Goal: Task Accomplishment & Management: Complete application form

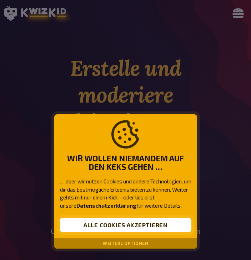
click at [144, 229] on button "Alle Cookies akzeptieren" at bounding box center [125, 225] width 131 height 14
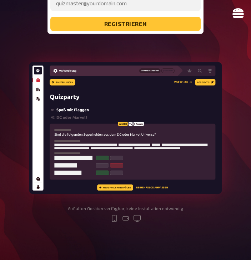
scroll to position [250, 0]
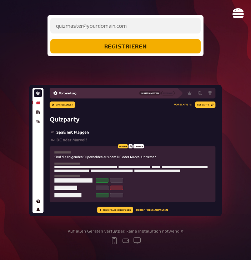
click at [141, 46] on button "registrieren" at bounding box center [125, 46] width 150 height 14
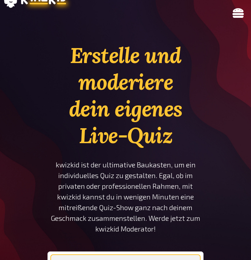
scroll to position [0, 0]
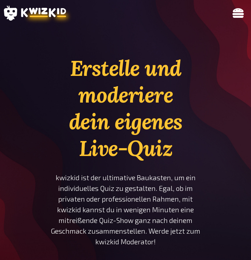
click at [240, 8] on icon at bounding box center [237, 12] width 11 height 11
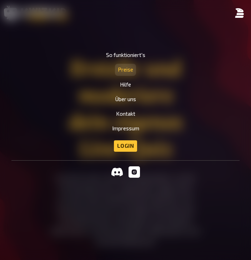
click at [128, 72] on link "Preise" at bounding box center [125, 70] width 15 height 6
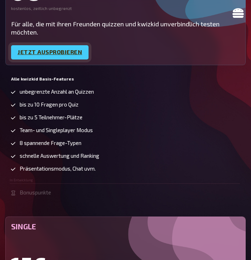
scroll to position [178, 0]
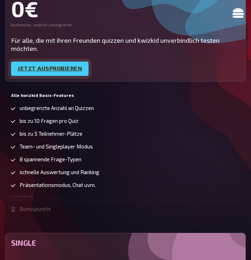
click at [61, 68] on link "Jetzt ausprobieren" at bounding box center [49, 69] width 77 height 14
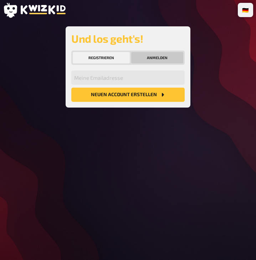
click at [144, 54] on button "Anmelden" at bounding box center [157, 57] width 52 height 11
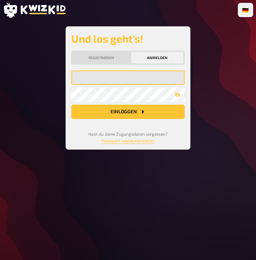
click at [130, 77] on input "email" at bounding box center [127, 78] width 113 height 14
type input "dafina.nitaj@ib.de"
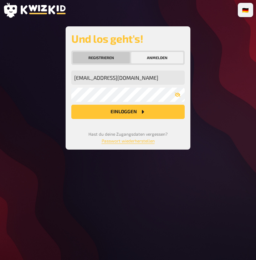
click at [108, 59] on button "Registrieren" at bounding box center [101, 57] width 57 height 11
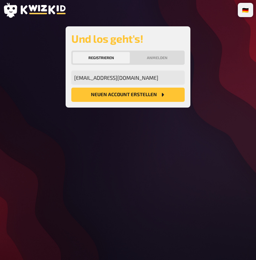
click at [88, 52] on button "Registrieren" at bounding box center [101, 57] width 57 height 11
click at [128, 94] on button "Neuen Account Erstellen" at bounding box center [127, 95] width 113 height 14
